Goal: Task Accomplishment & Management: Complete application form

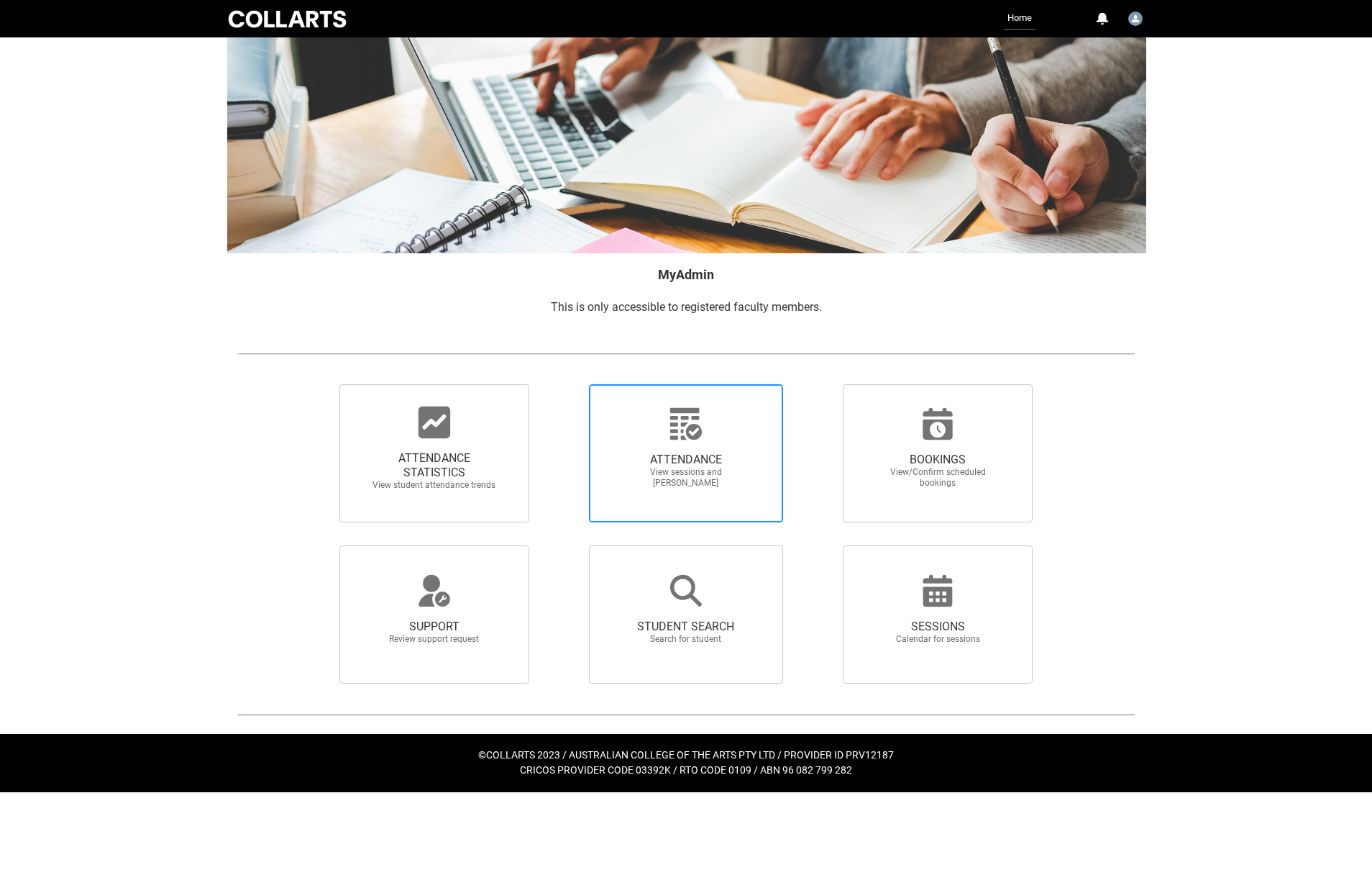
click at [703, 424] on icon at bounding box center [686, 423] width 34 height 34
click at [564, 385] on input "ATTENDANCE View sessions and [PERSON_NAME]" at bounding box center [564, 384] width 1 height 1
radio input "true"
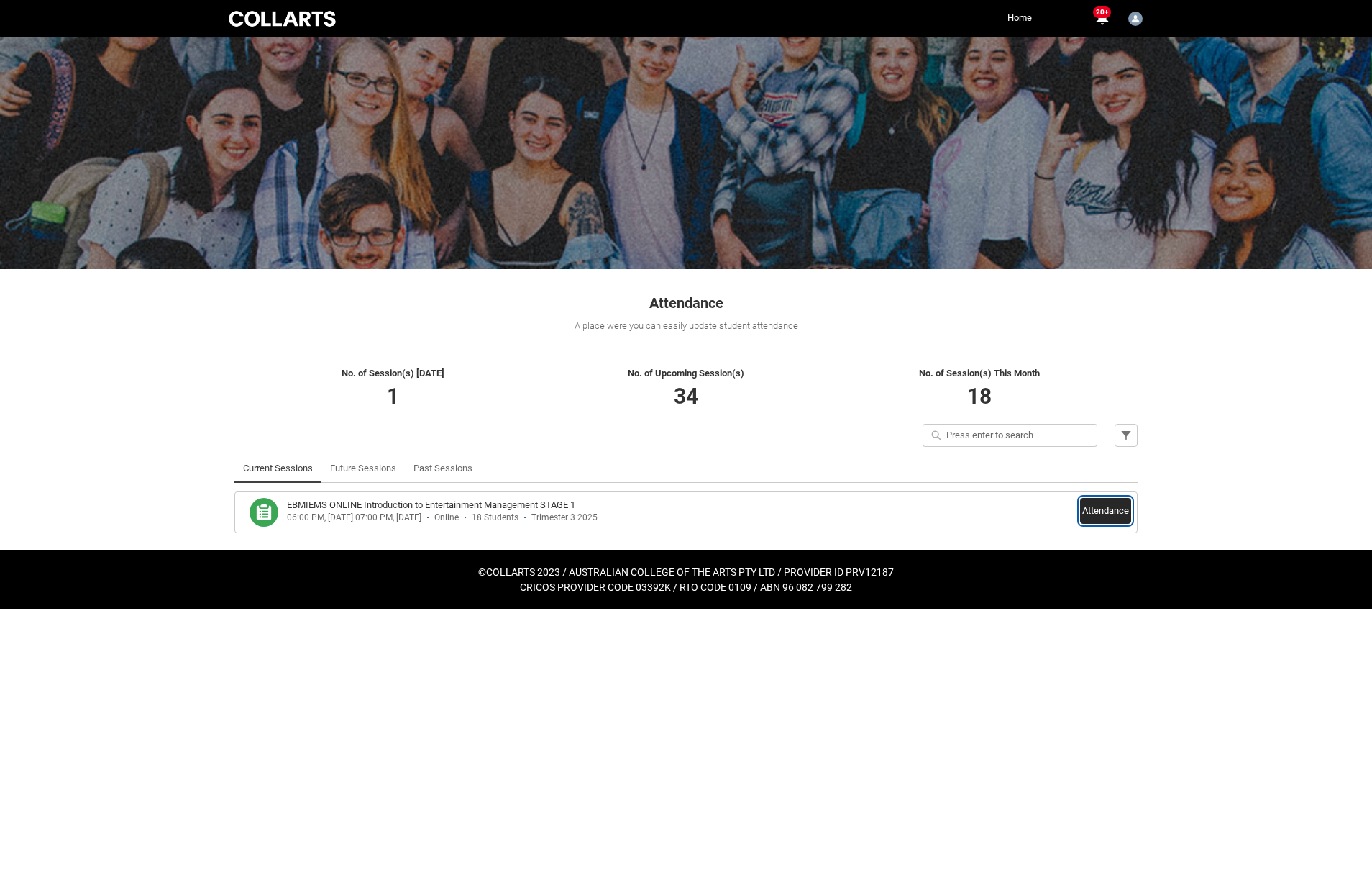
click at [1096, 507] on button "Attendance" at bounding box center [1106, 510] width 51 height 26
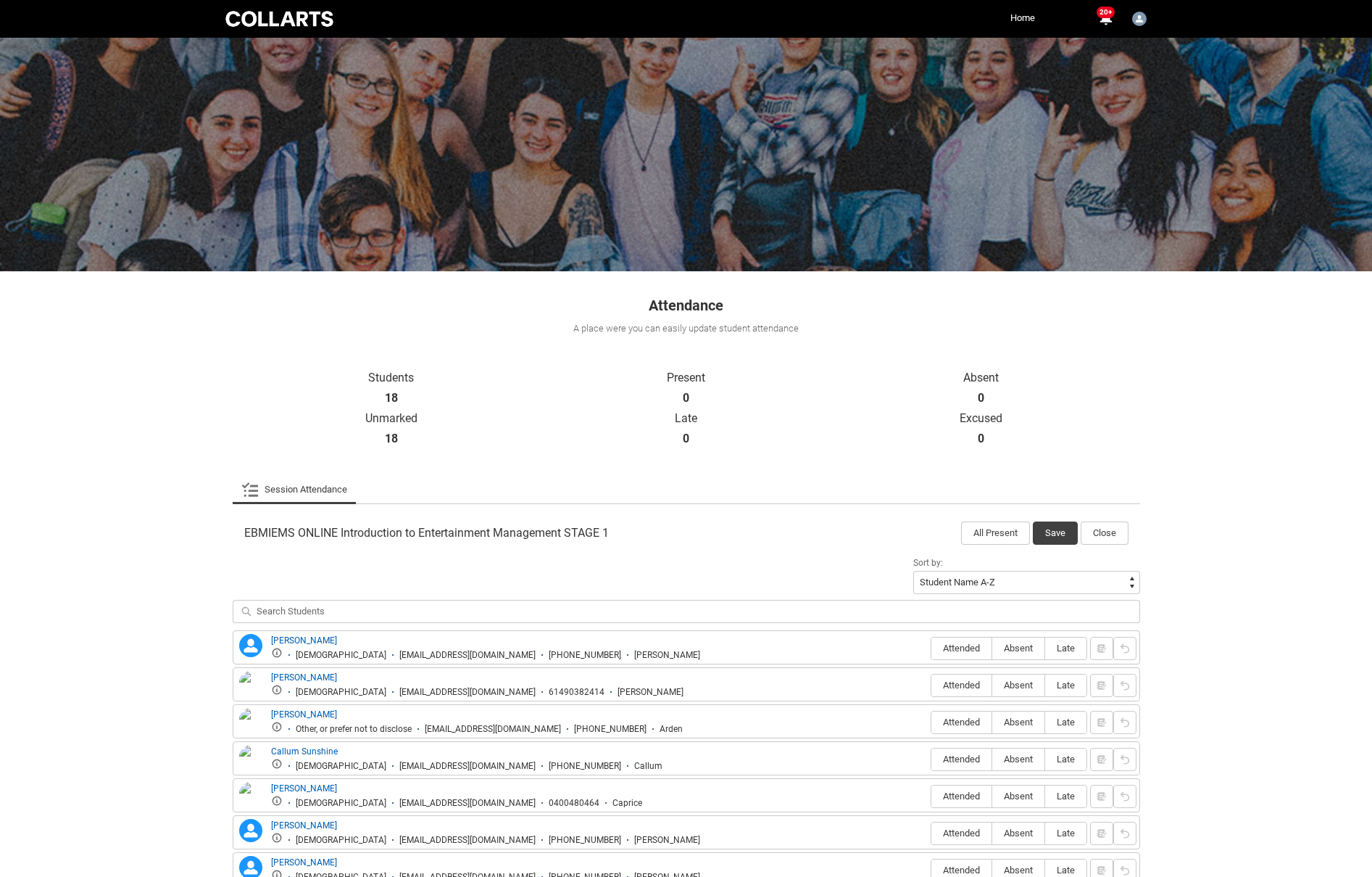
scroll to position [3, 0]
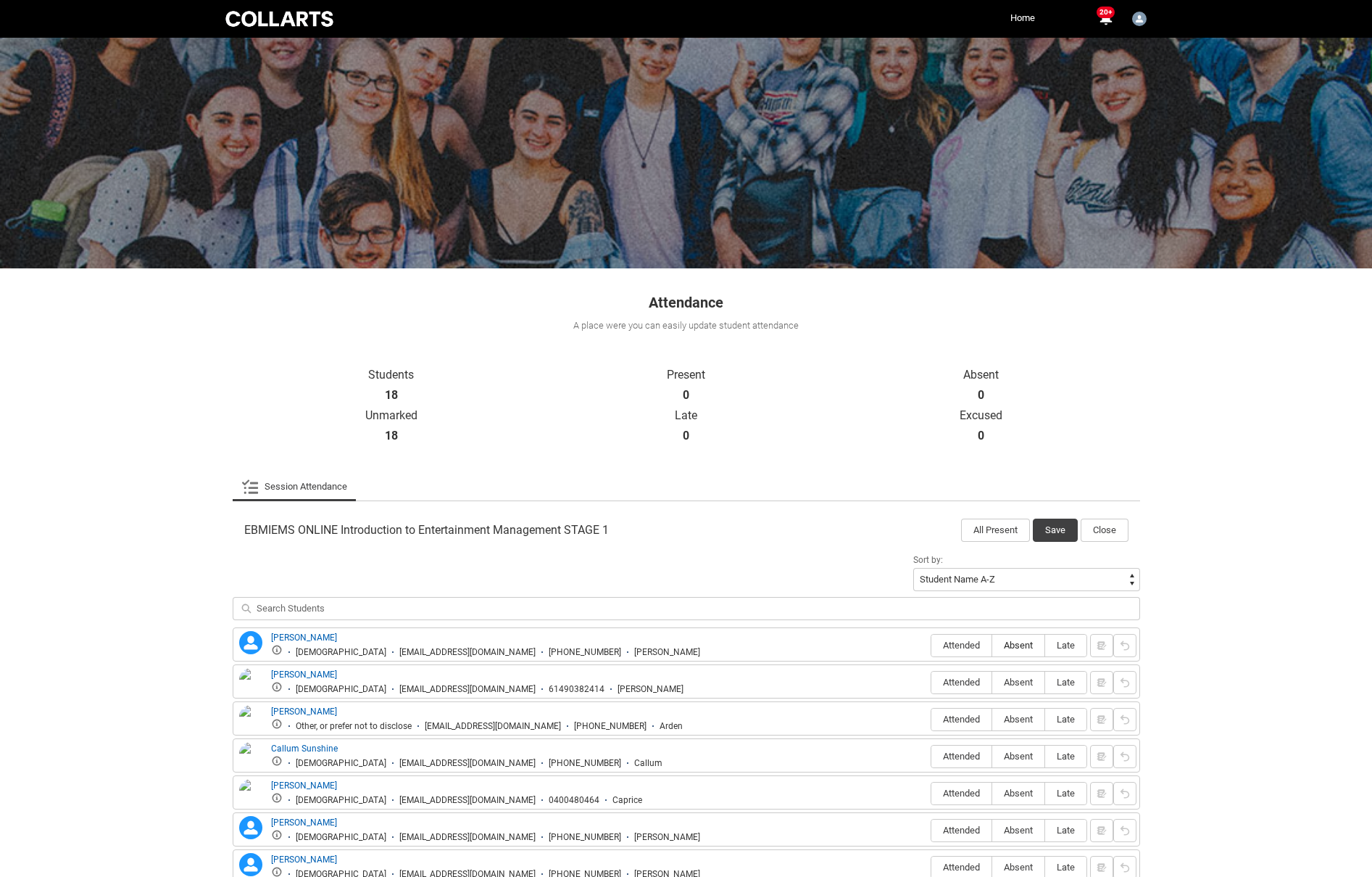
click at [1024, 642] on span "Absent" at bounding box center [1018, 645] width 52 height 11
click at [992, 644] on input "Absent" at bounding box center [992, 644] width 1 height 1
type lightning-radio-group "Absent"
radio input "true"
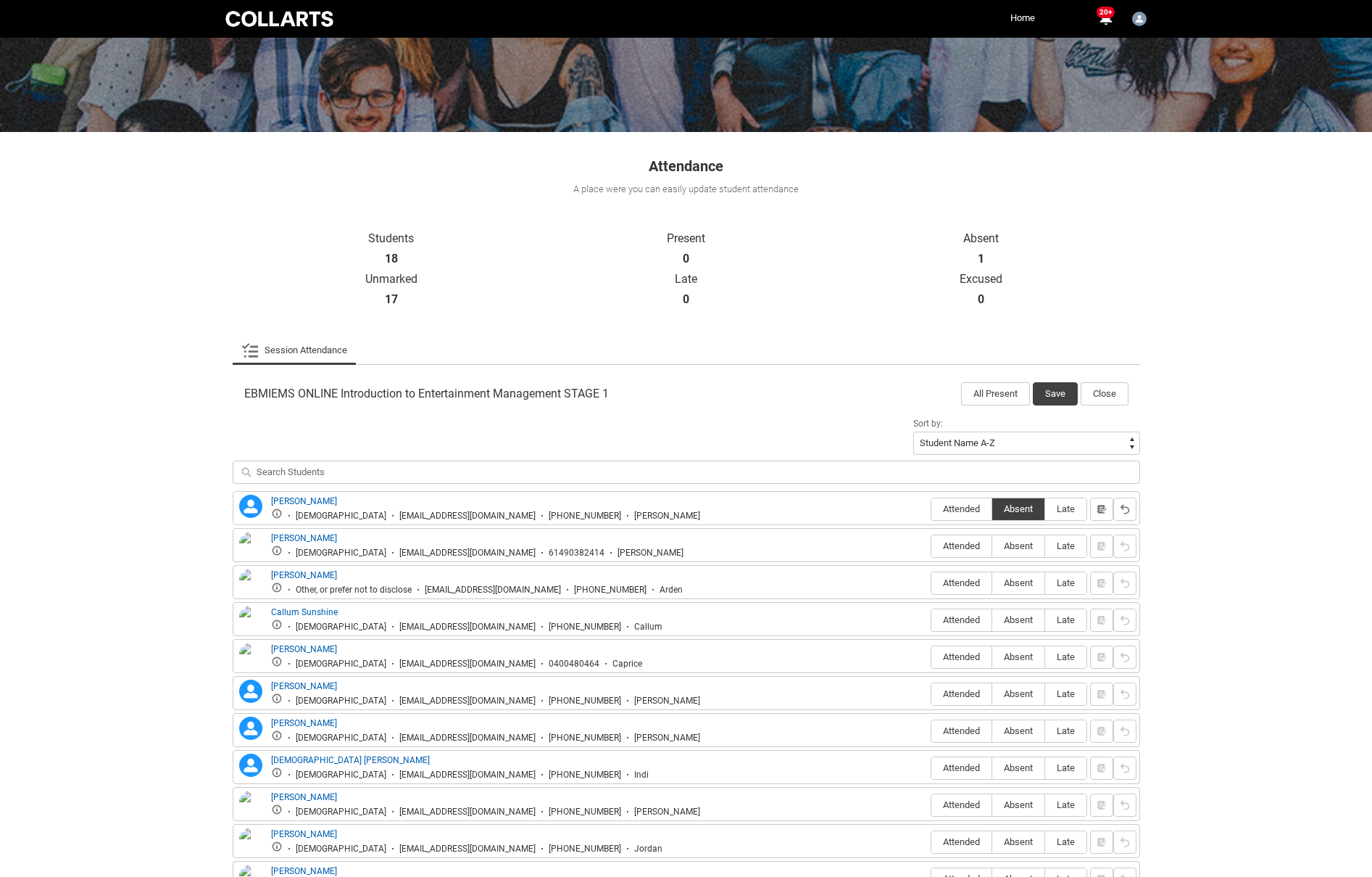
scroll to position [222, 0]
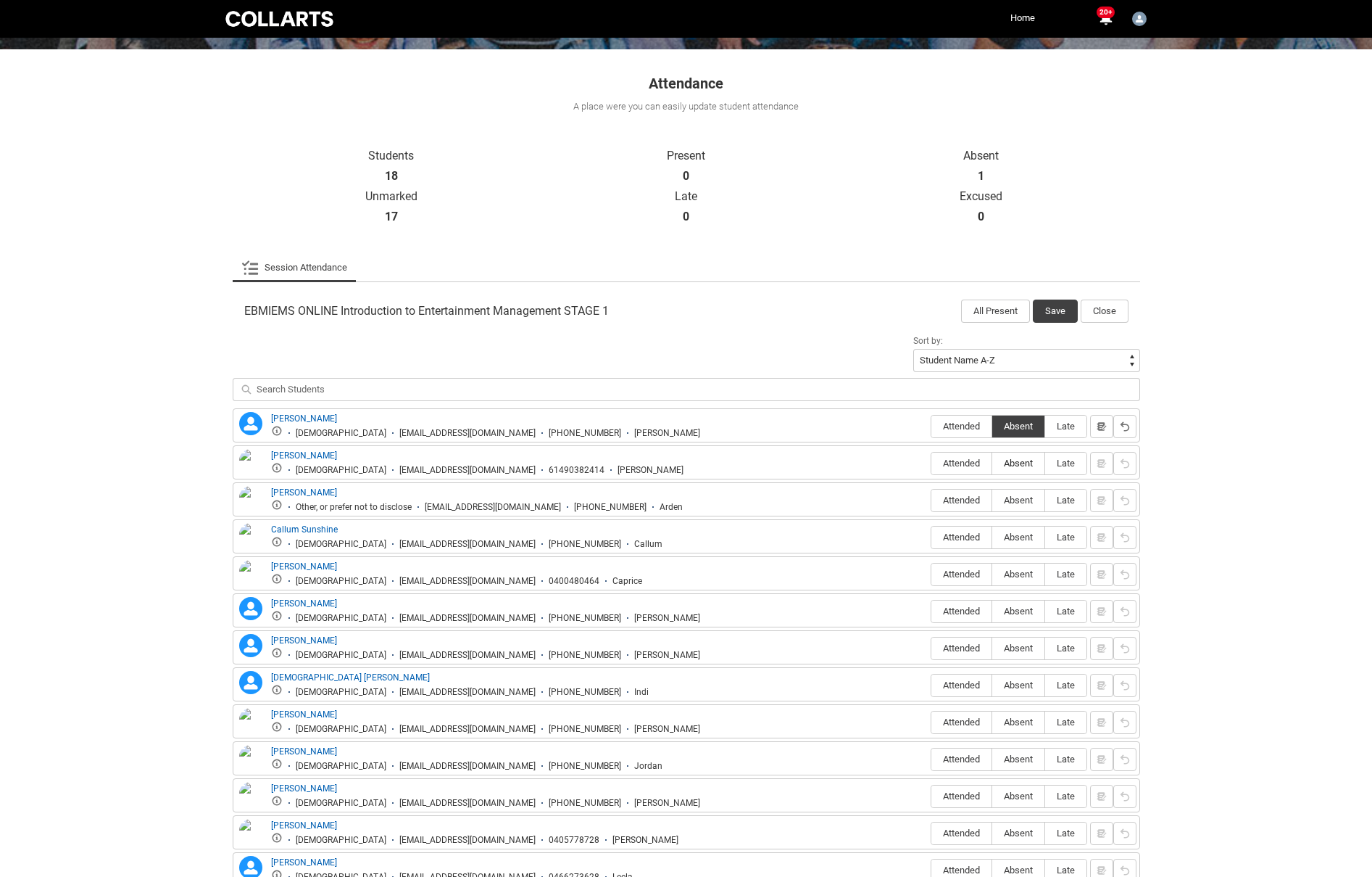
click at [1025, 460] on span "Absent" at bounding box center [1018, 463] width 52 height 11
click at [992, 463] on input "Absent" at bounding box center [992, 463] width 1 height 1
type lightning-radio-group "Absent"
radio input "true"
click at [1010, 496] on span "Absent" at bounding box center [1018, 500] width 52 height 11
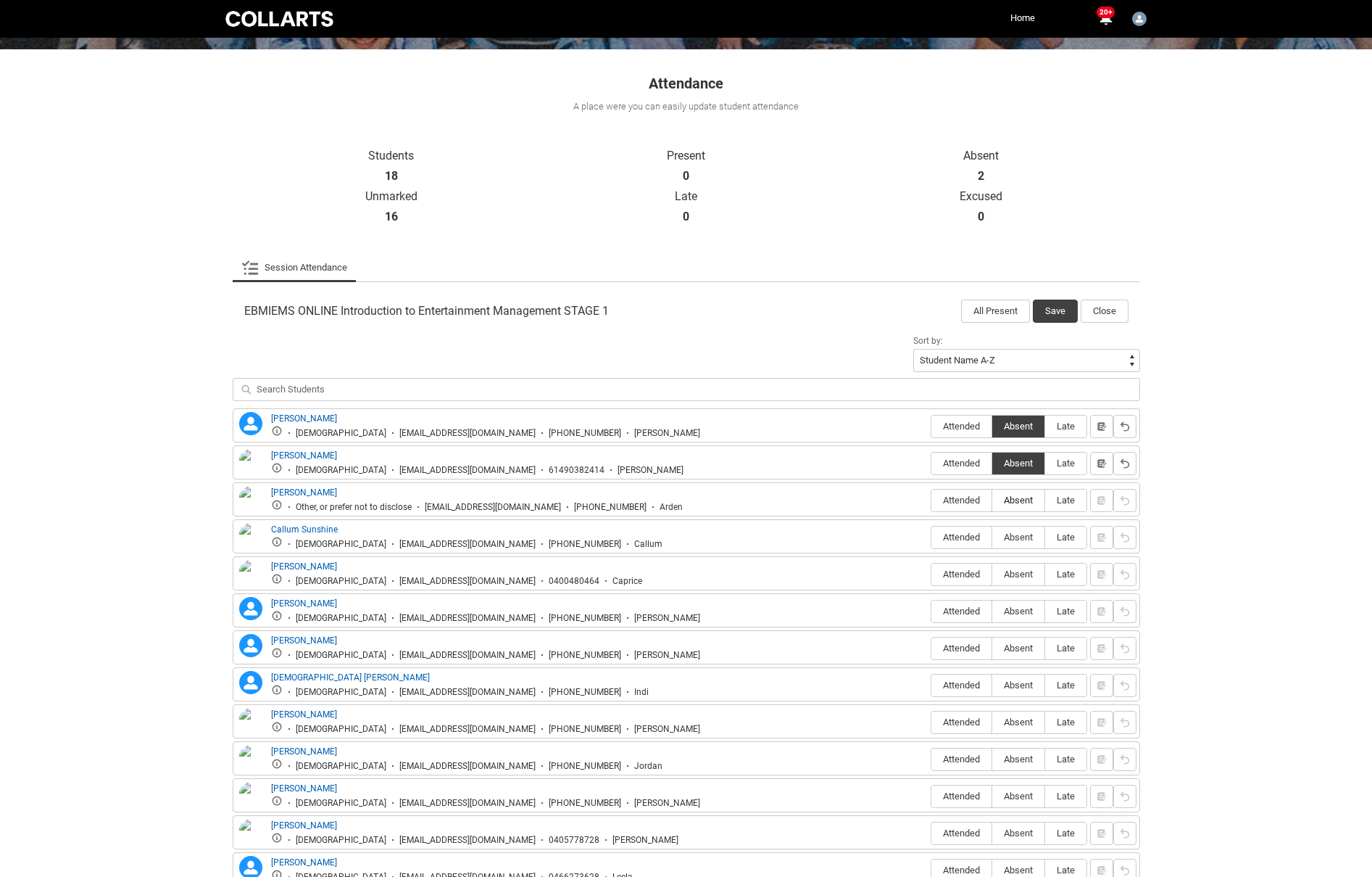
click at [992, 500] on input "Absent" at bounding box center [992, 500] width 1 height 1
type lightning-radio-group "Absent"
radio input "true"
click at [970, 536] on span "Attended" at bounding box center [961, 537] width 60 height 11
click at [931, 536] on input "Attended" at bounding box center [931, 536] width 1 height 1
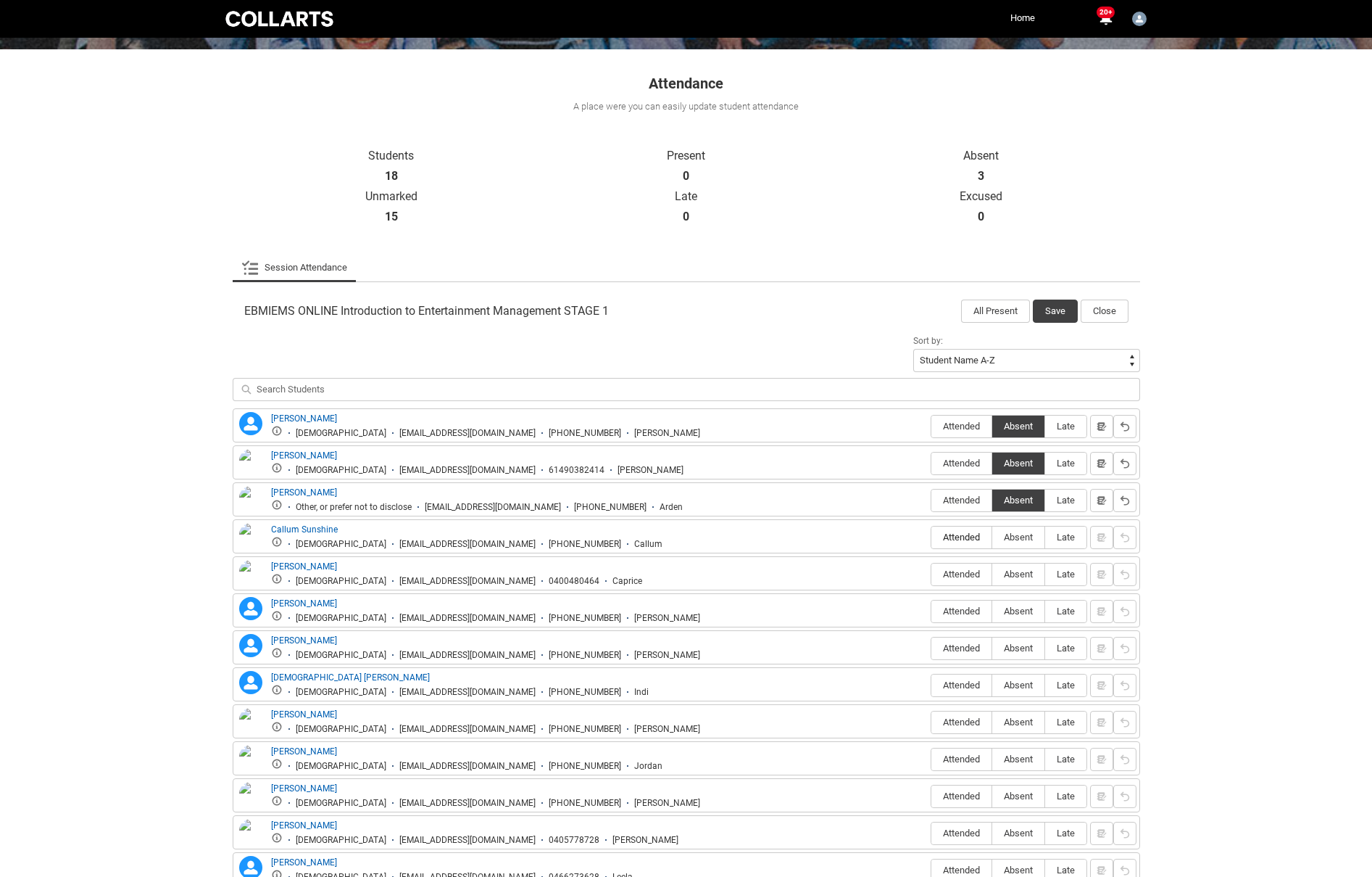
type lightning-radio-group "Attended"
radio input "true"
click at [958, 576] on span "Attended" at bounding box center [961, 574] width 60 height 11
click at [931, 575] on input "Attended" at bounding box center [931, 574] width 1 height 1
type lightning-radio-group "Attended"
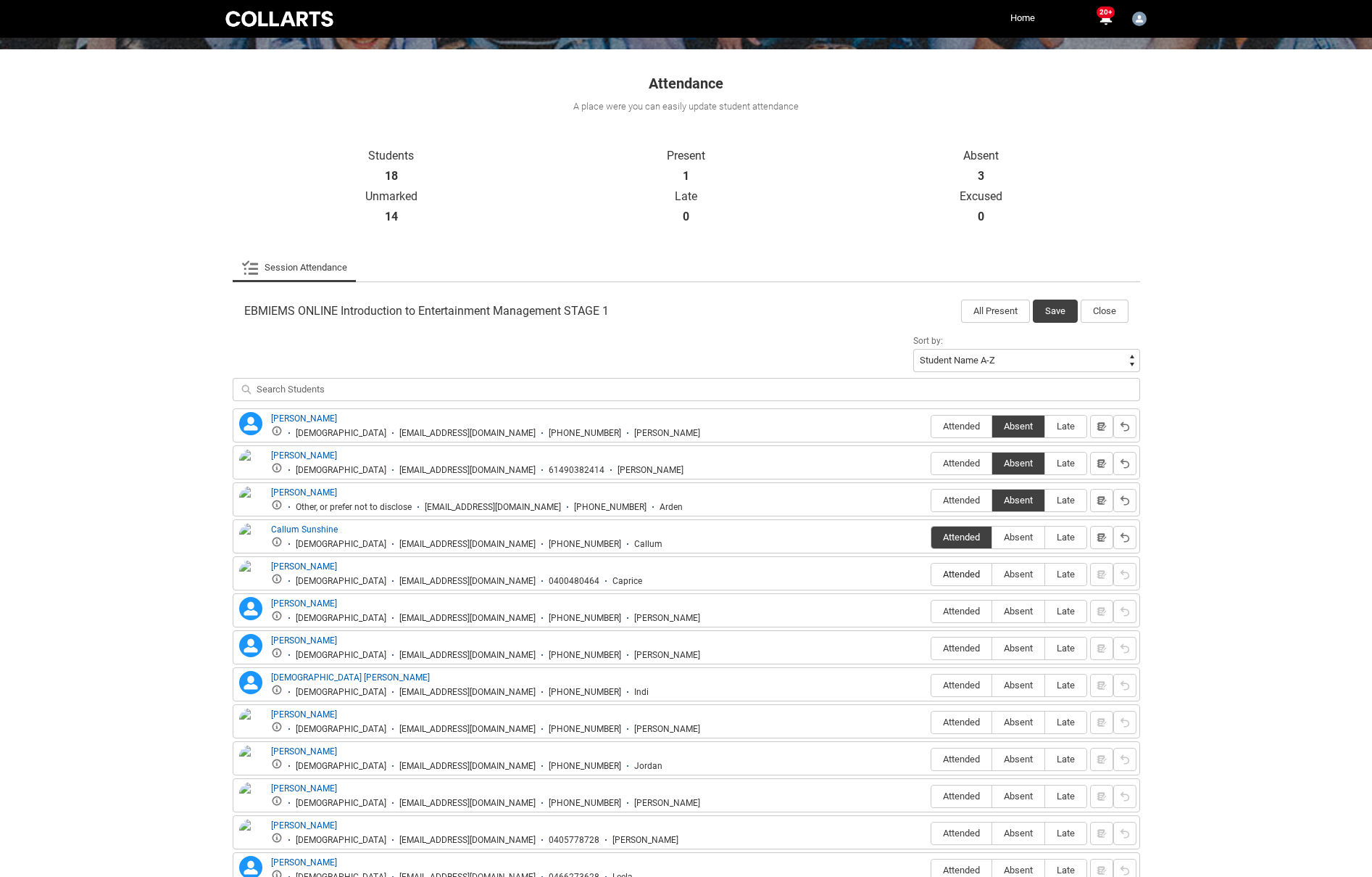
radio input "true"
click at [1020, 612] on span "Absent" at bounding box center [1018, 611] width 52 height 11
click at [992, 612] on input "Absent" at bounding box center [992, 611] width 1 height 1
type lightning-radio-group "Absent"
radio input "true"
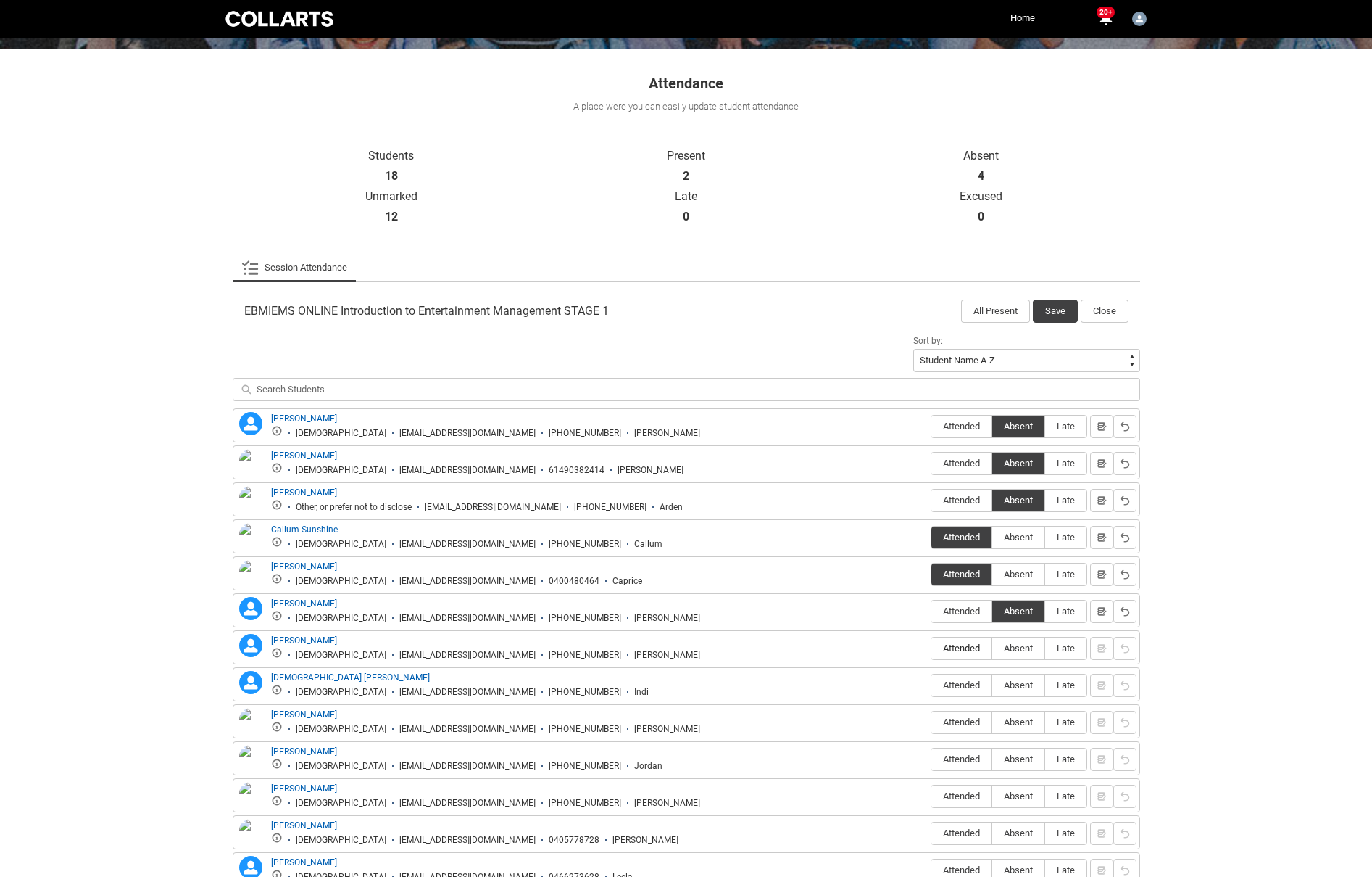
click at [957, 647] on span "Attended" at bounding box center [961, 648] width 60 height 11
click at [931, 648] on input "Attended" at bounding box center [931, 648] width 1 height 1
type lightning-radio-group "Attended"
radio input "true"
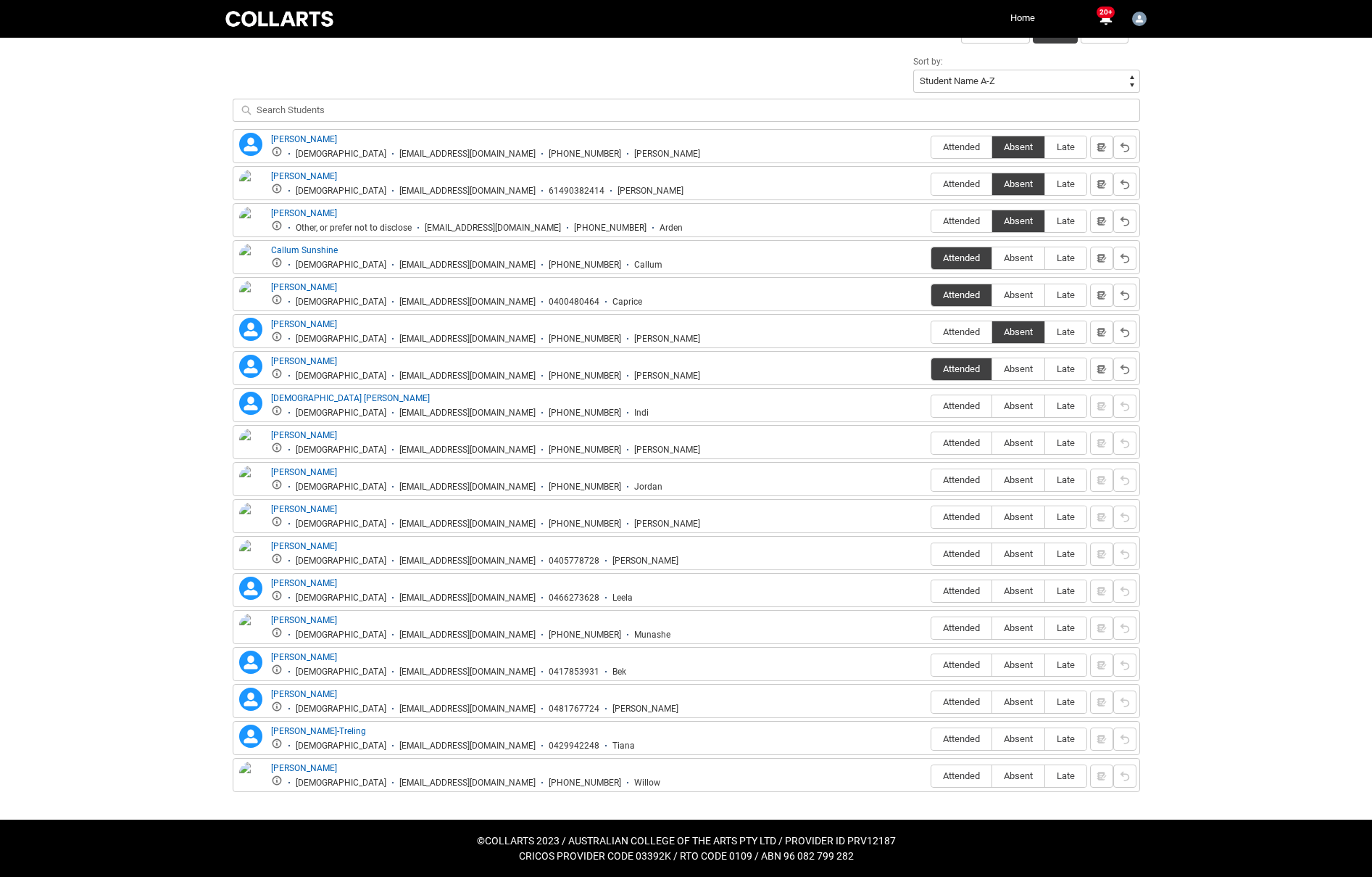
scroll to position [503, 0]
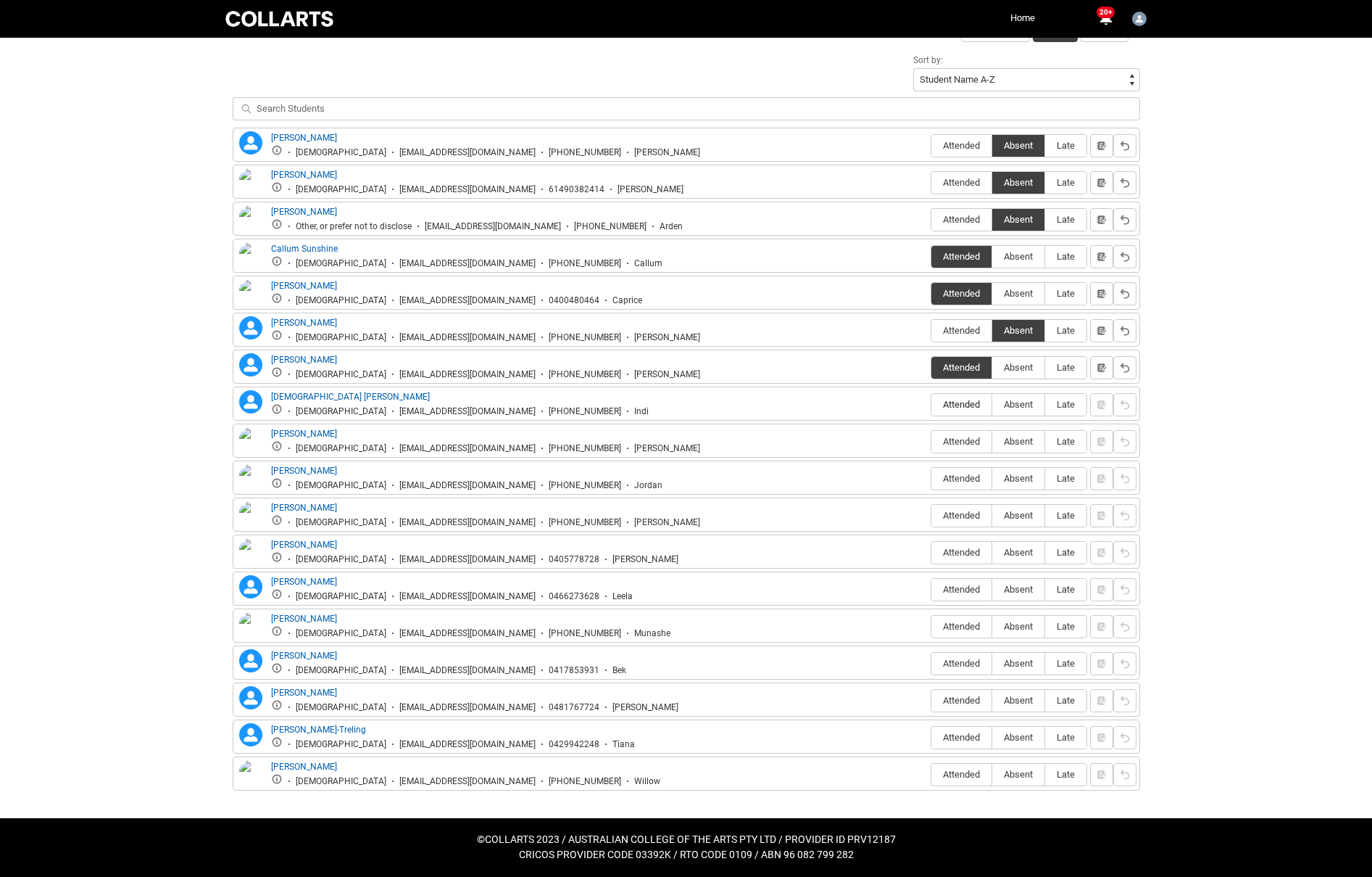
click at [946, 408] on span "Attended" at bounding box center [961, 404] width 60 height 11
click at [931, 405] on input "Attended" at bounding box center [931, 404] width 1 height 1
type lightning-radio-group "Attended"
radio input "true"
click at [955, 441] on span "Attended" at bounding box center [961, 442] width 60 height 11
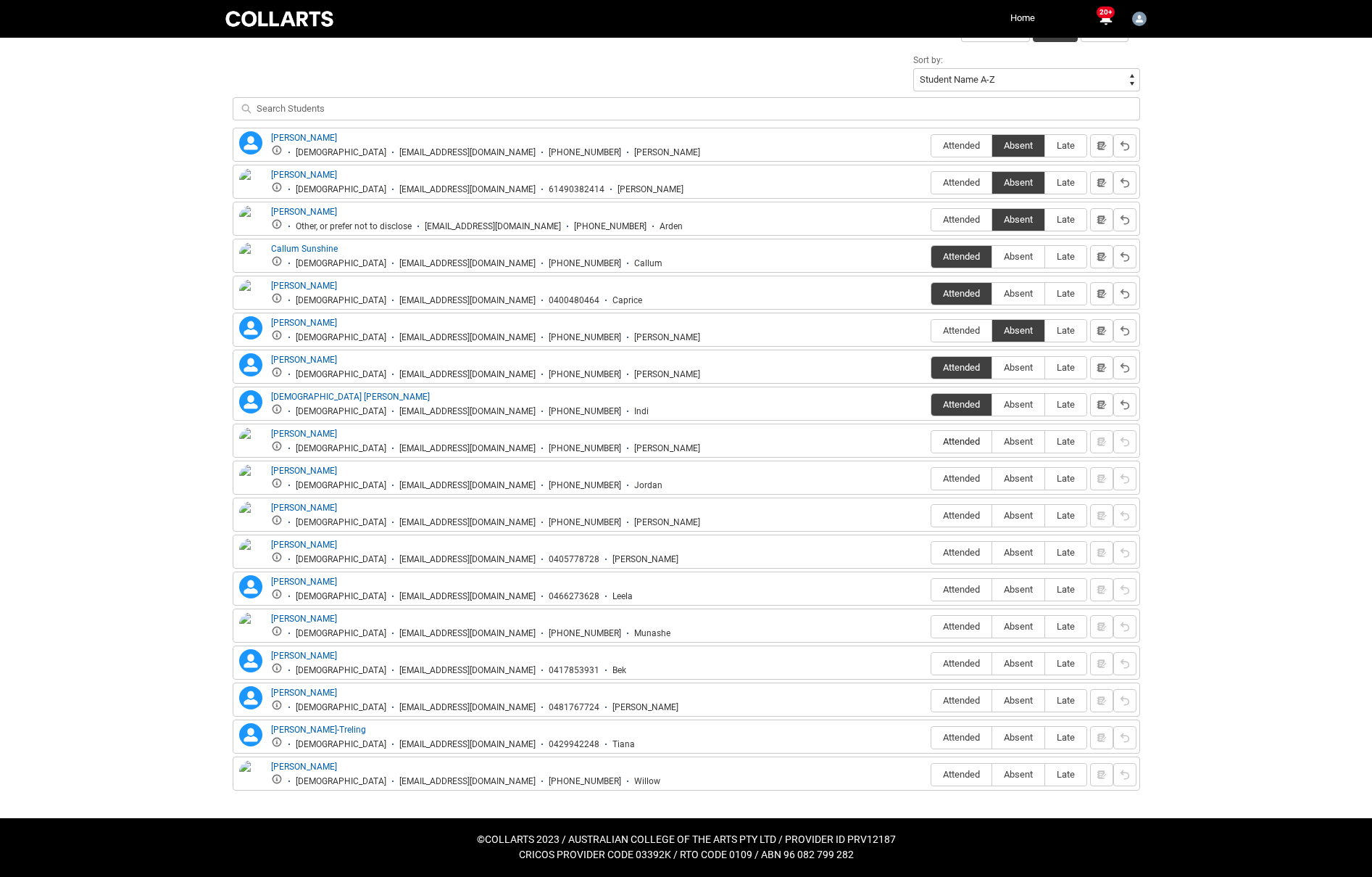
click at [931, 441] on input "Attended" at bounding box center [931, 441] width 1 height 1
type lightning-radio-group "Attended"
radio input "true"
click at [1012, 479] on span "Absent" at bounding box center [1018, 478] width 52 height 11
click at [992, 478] on input "Absent" at bounding box center [992, 478] width 1 height 1
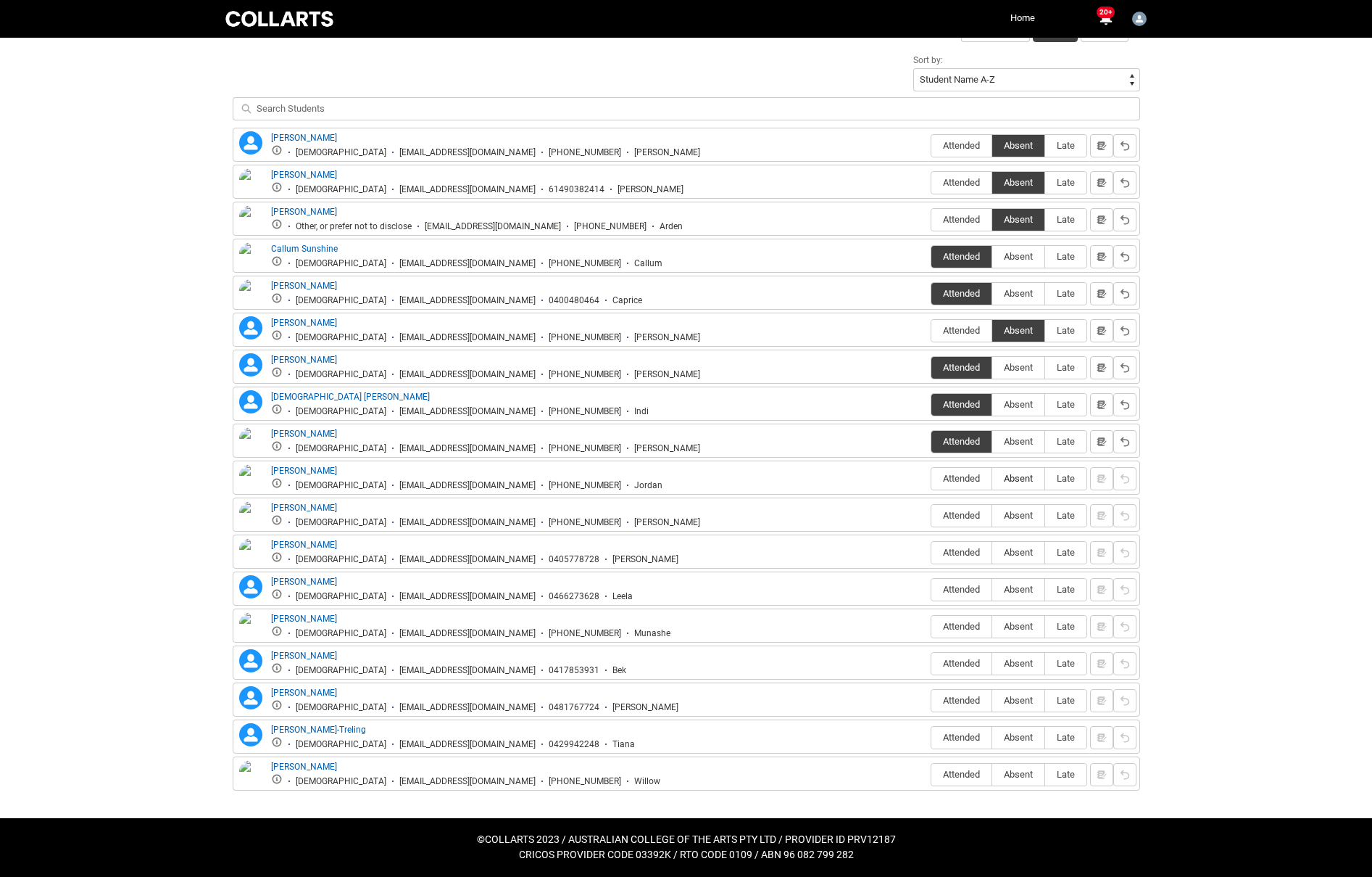
type lightning-radio-group "Absent"
radio input "true"
click at [960, 513] on span "Attended" at bounding box center [961, 515] width 60 height 11
click at [931, 515] on input "Attended" at bounding box center [931, 515] width 1 height 1
type lightning-radio-group "Attended"
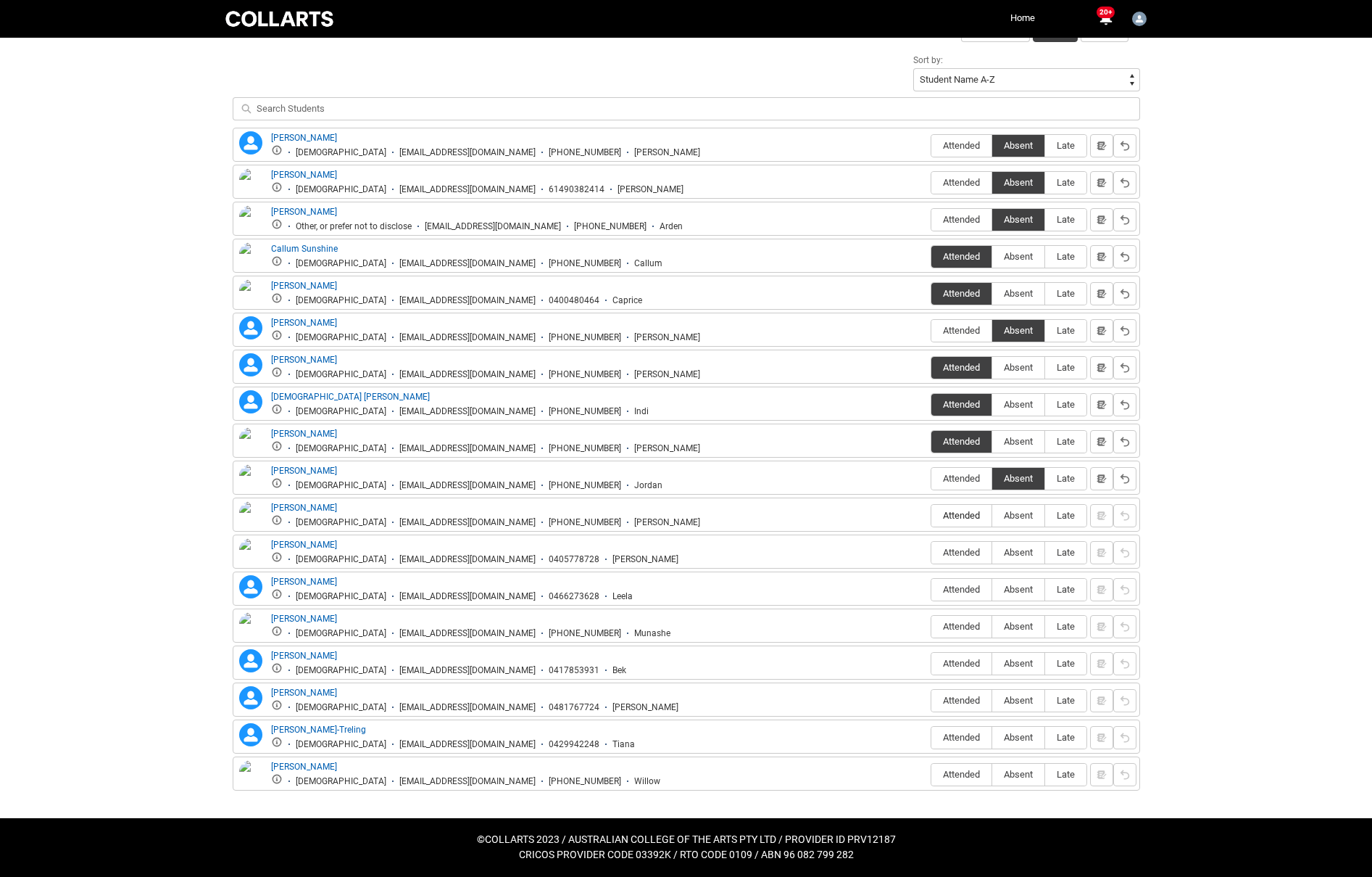
radio input "true"
click at [949, 559] on label "Attended" at bounding box center [961, 553] width 60 height 23
click at [931, 553] on input "Attended" at bounding box center [931, 552] width 1 height 1
type lightning-radio-group "Attended"
radio input "true"
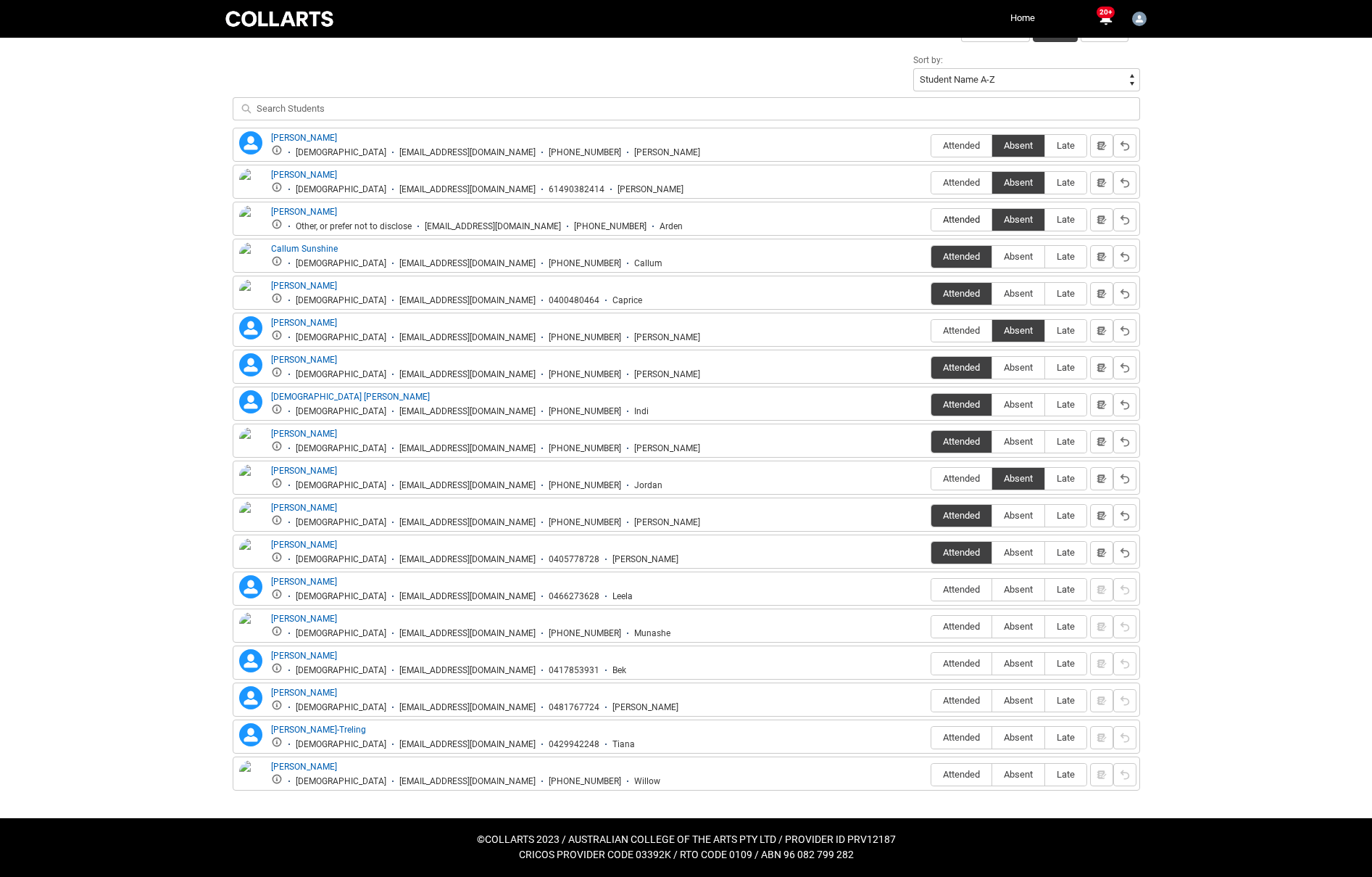
click at [968, 224] on span "Attended" at bounding box center [961, 219] width 60 height 11
click at [931, 220] on input "Attended" at bounding box center [931, 219] width 1 height 1
type lightning-radio-group "Attended"
radio input "true"
click at [1016, 626] on span "Absent" at bounding box center [1018, 626] width 52 height 11
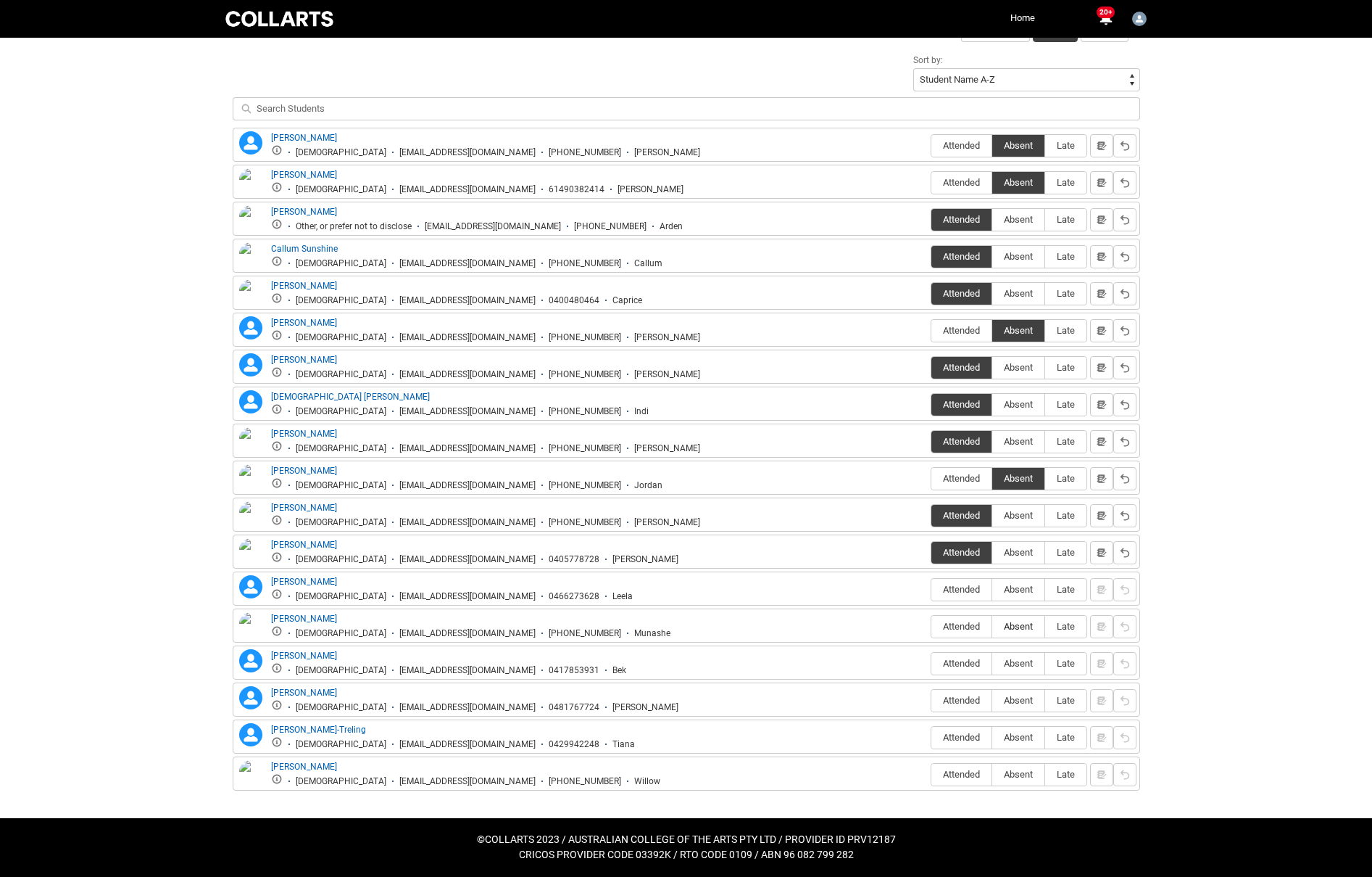
click at [992, 626] on input "Absent" at bounding box center [992, 626] width 1 height 1
type lightning-radio-group "Absent"
radio input "true"
click at [1010, 663] on span "Absent" at bounding box center [1018, 663] width 52 height 11
click at [992, 663] on input "Absent" at bounding box center [992, 663] width 1 height 1
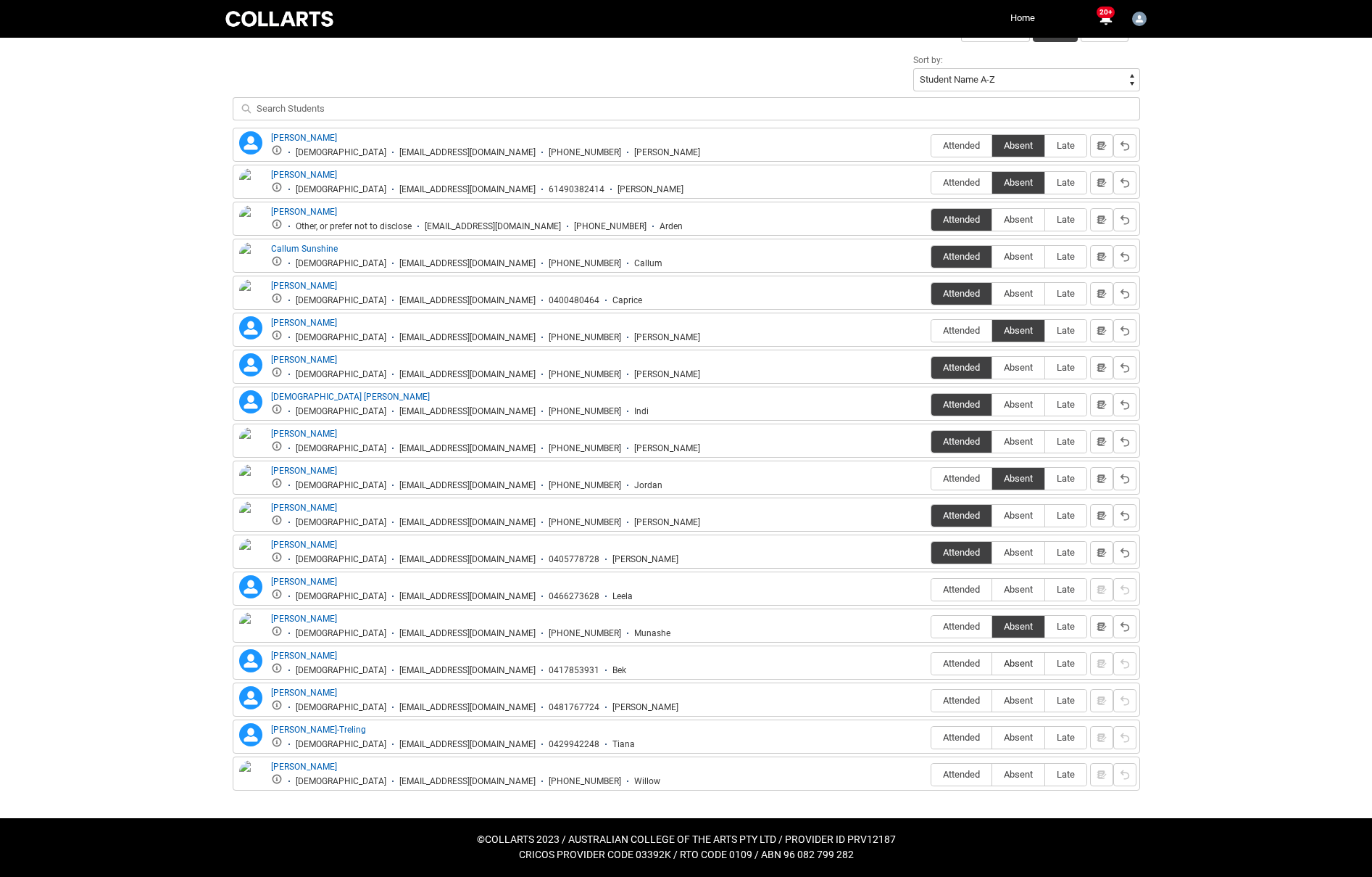
type lightning-radio-group "Absent"
radio input "true"
click at [1025, 704] on span "Absent" at bounding box center [1018, 700] width 52 height 11
click at [992, 701] on input "Absent" at bounding box center [992, 700] width 1 height 1
type lightning-radio-group "Absent"
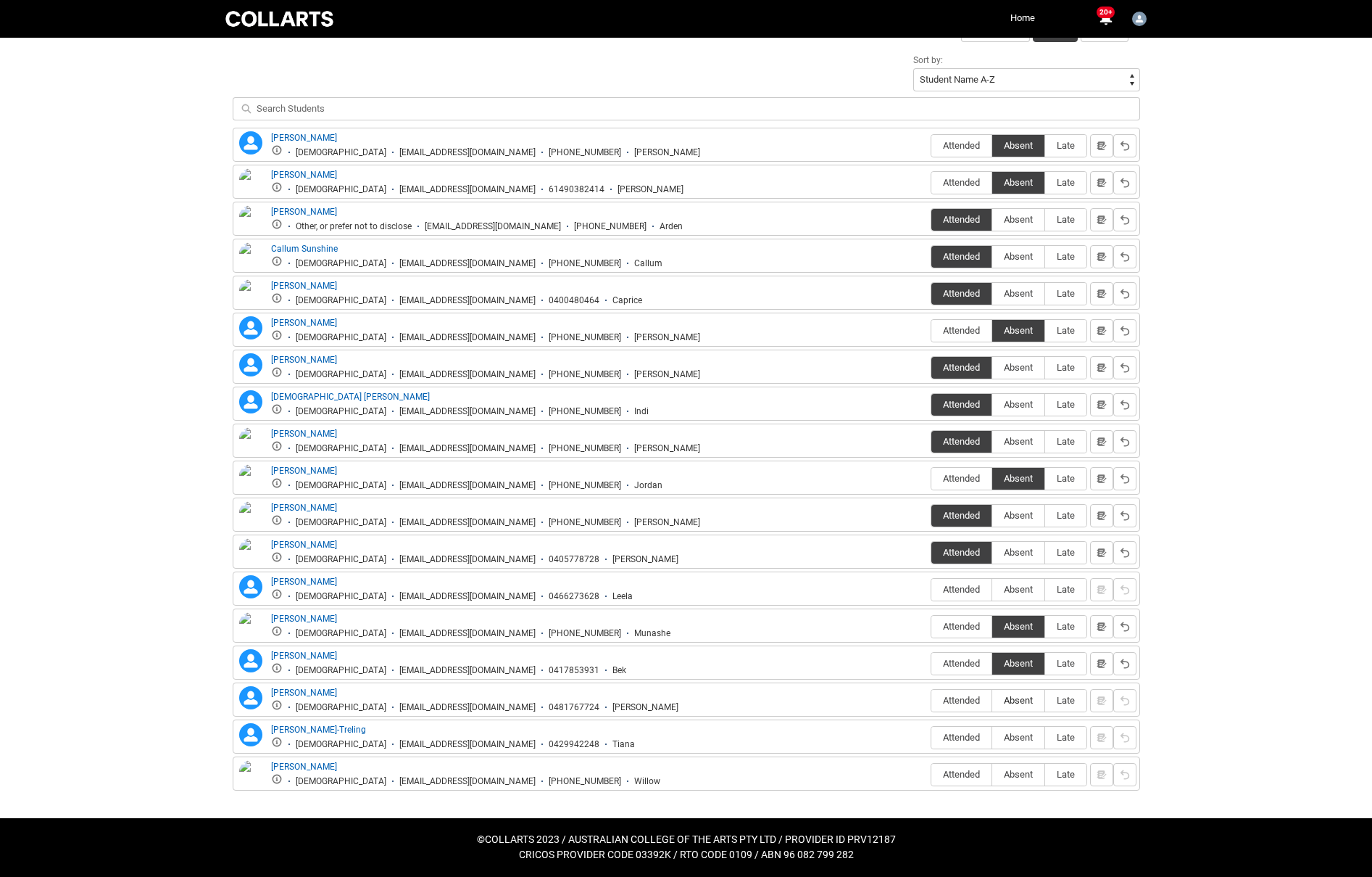
radio input "true"
click at [952, 738] on span "Attended" at bounding box center [961, 738] width 60 height 11
click at [931, 738] on input "Attended" at bounding box center [931, 737] width 1 height 1
type lightning-radio-group "Attended"
radio input "true"
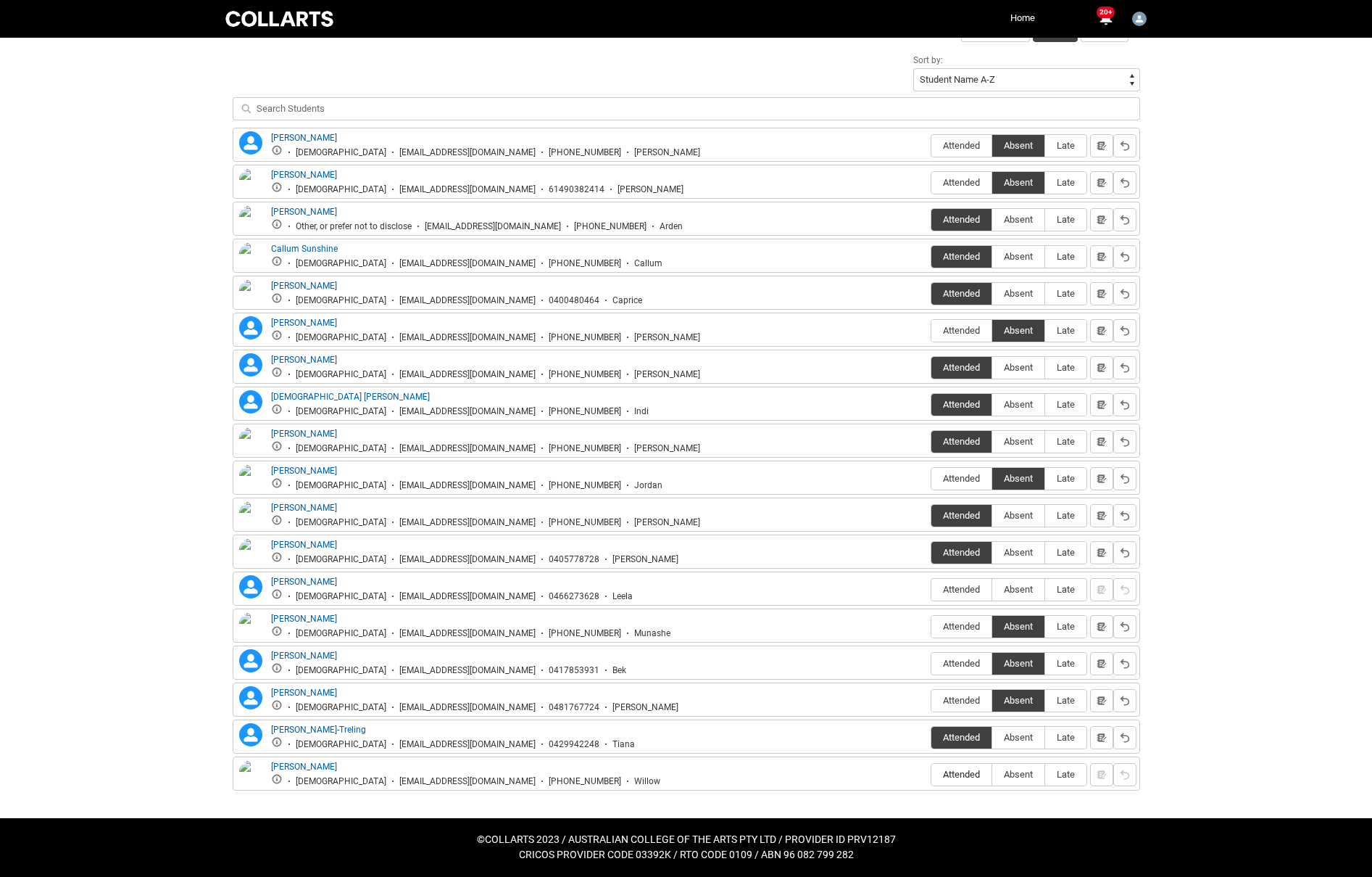
click at [971, 778] on span "Attended" at bounding box center [961, 774] width 60 height 11
click at [931, 774] on input "Attended" at bounding box center [931, 774] width 1 height 1
type lightning-radio-group "Attended"
radio input "true"
